Goal: Task Accomplishment & Management: Manage account settings

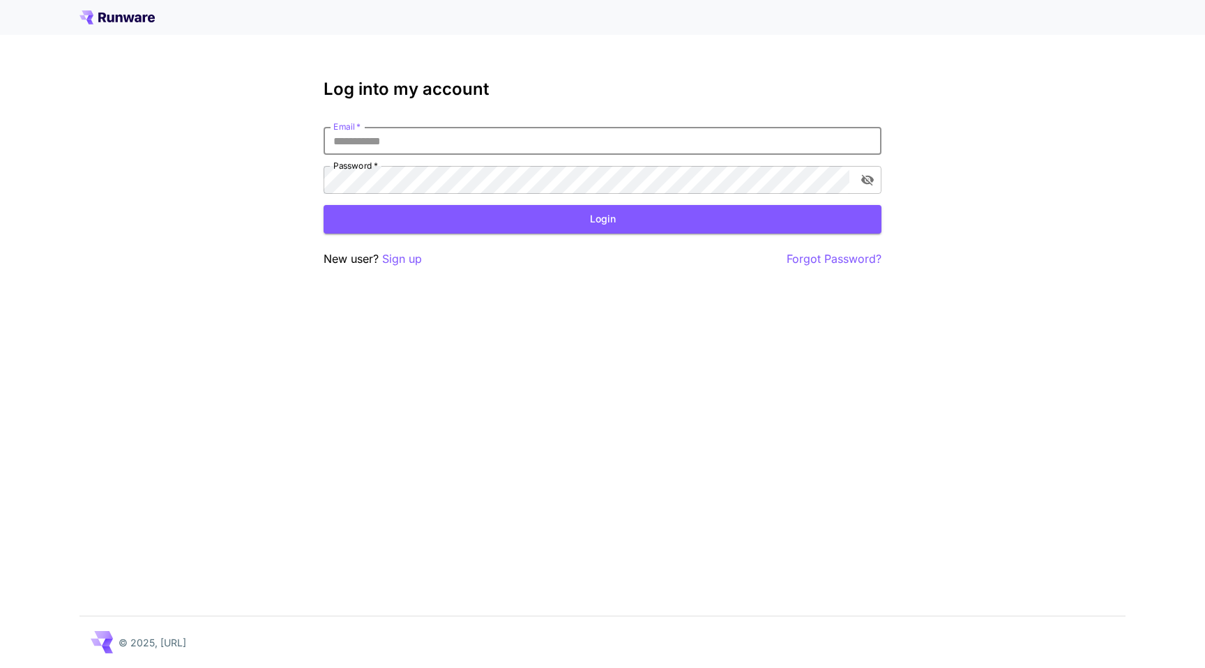
click at [679, 151] on input "Email   *" at bounding box center [603, 141] width 558 height 28
click at [679, 144] on input "Email   *" at bounding box center [603, 141] width 558 height 28
click at [403, 265] on p "Sign up" at bounding box center [402, 258] width 40 height 17
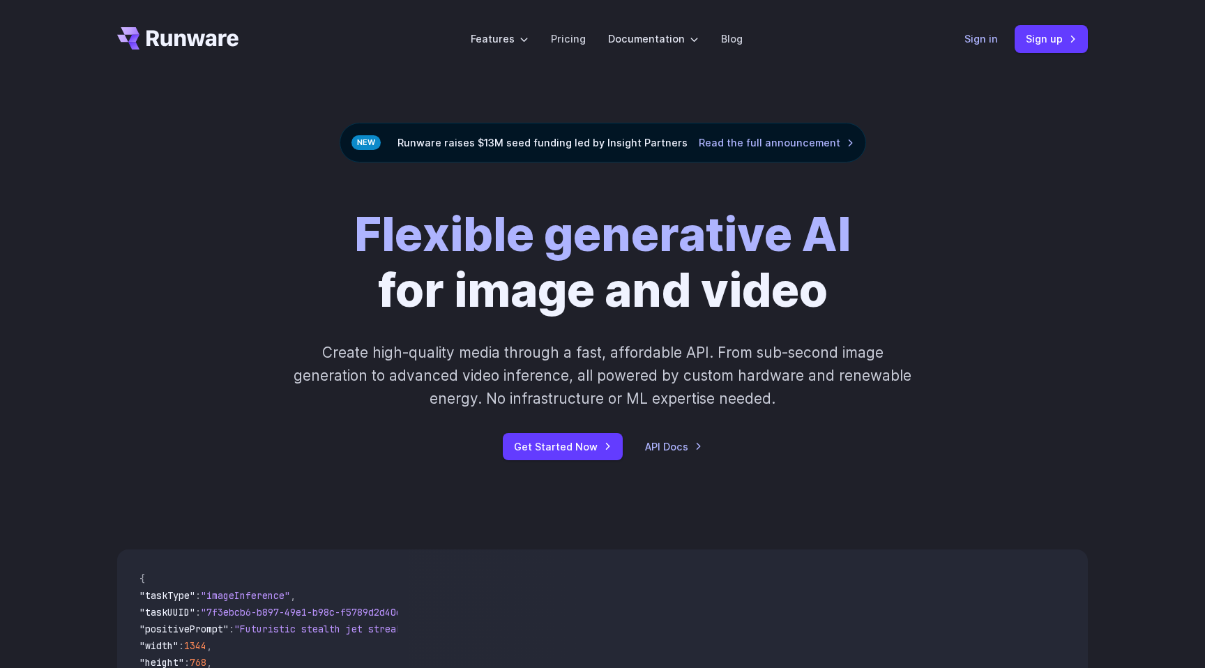
click at [982, 43] on link "Sign in" at bounding box center [980, 39] width 33 height 16
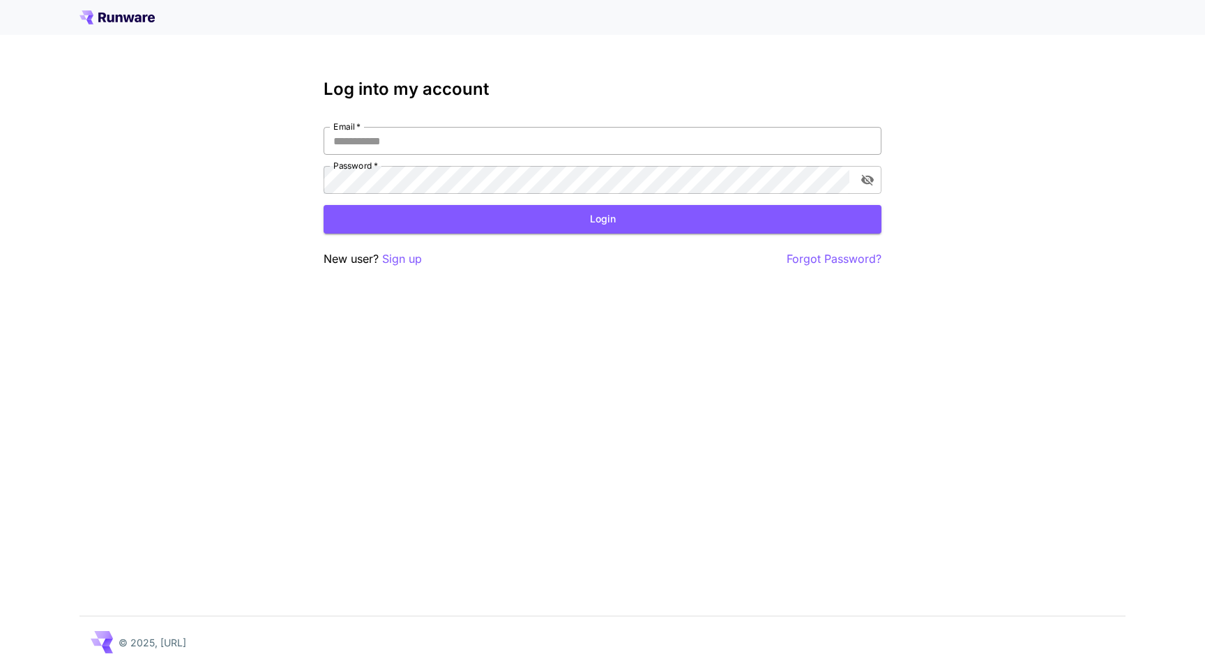
click at [676, 133] on input "Email   *" at bounding box center [603, 141] width 558 height 28
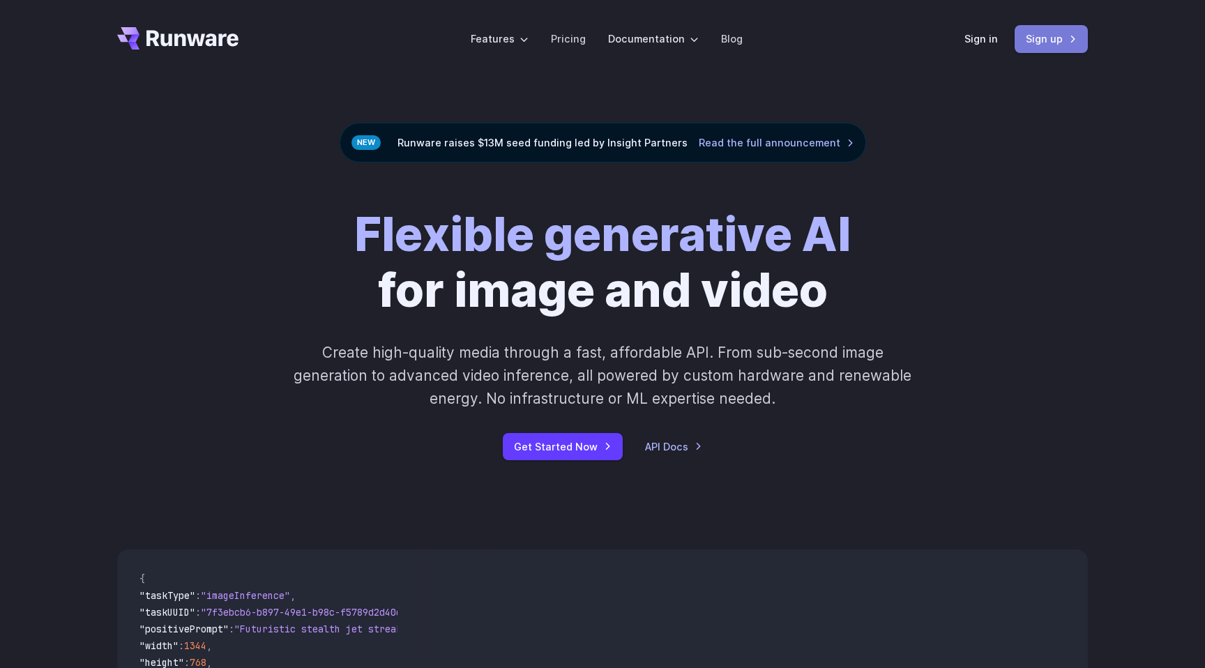
click at [1040, 44] on link "Sign up" at bounding box center [1050, 38] width 73 height 27
click at [987, 39] on link "Sign in" at bounding box center [980, 39] width 33 height 16
